Goal: Obtain resource: Obtain resource

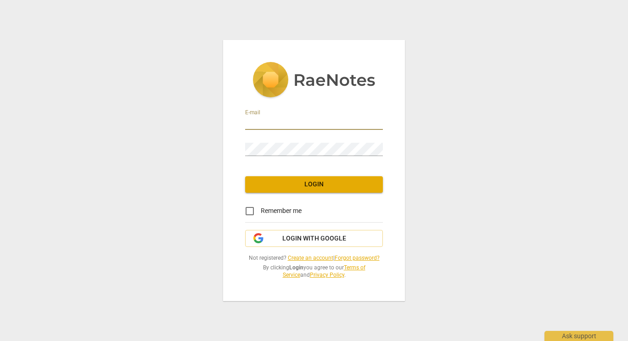
click at [259, 118] on input "email" at bounding box center [314, 123] width 138 height 13
type input "[EMAIL_ADDRESS][DOMAIN_NAME]"
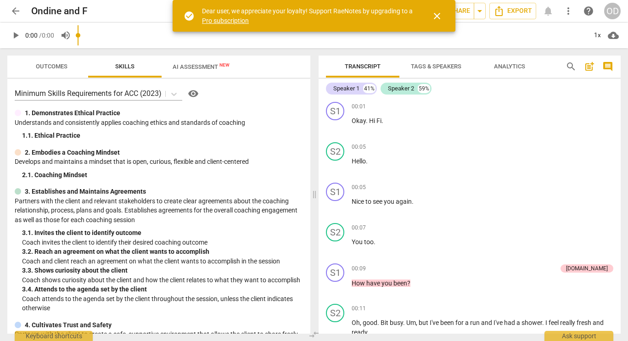
click at [433, 15] on span "close" at bounding box center [437, 16] width 11 height 11
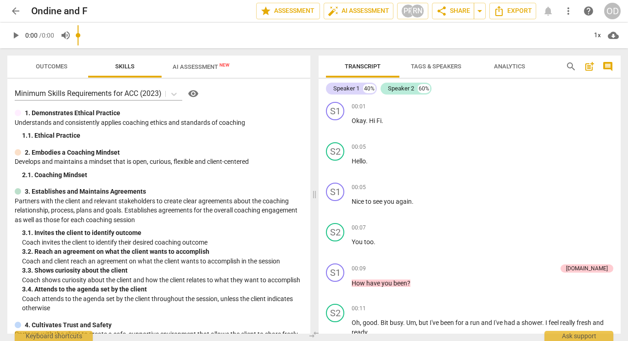
click at [193, 64] on span "AI Assessment New" at bounding box center [201, 66] width 57 height 7
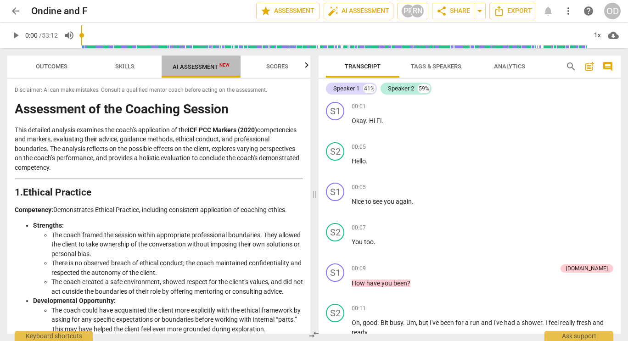
click at [193, 64] on span "AI Assessment New" at bounding box center [201, 66] width 57 height 7
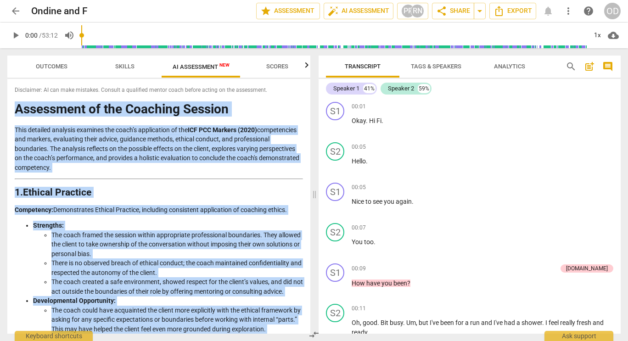
drag, startPoint x: 187, startPoint y: 325, endPoint x: 9, endPoint y: 105, distance: 283.0
click at [9, 105] on div "Disclaimer: AI can make mistakes. Consult a qualified mentor coach before actin…" at bounding box center [158, 206] width 303 height 255
copy div "Loremipsum do sit Ametcons Adipisc Elit seddoeiu temporin utlabore etd magna’a …"
